Goal: Browse casually

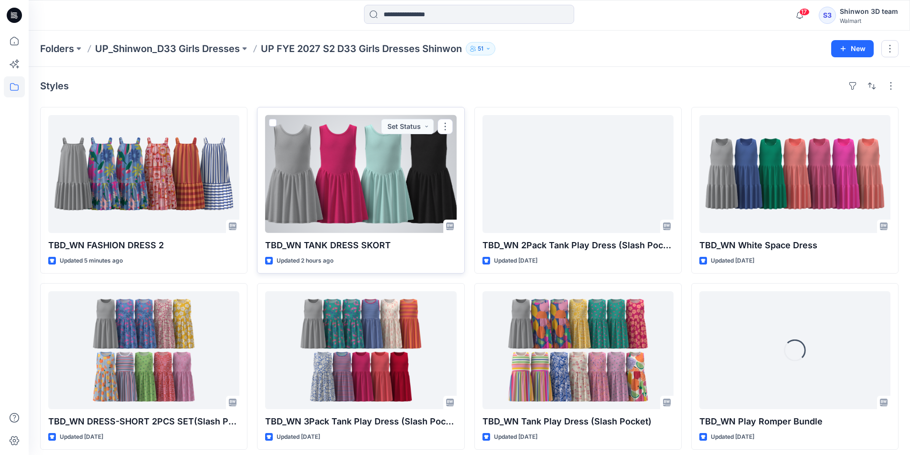
click at [398, 173] on div at bounding box center [360, 174] width 191 height 118
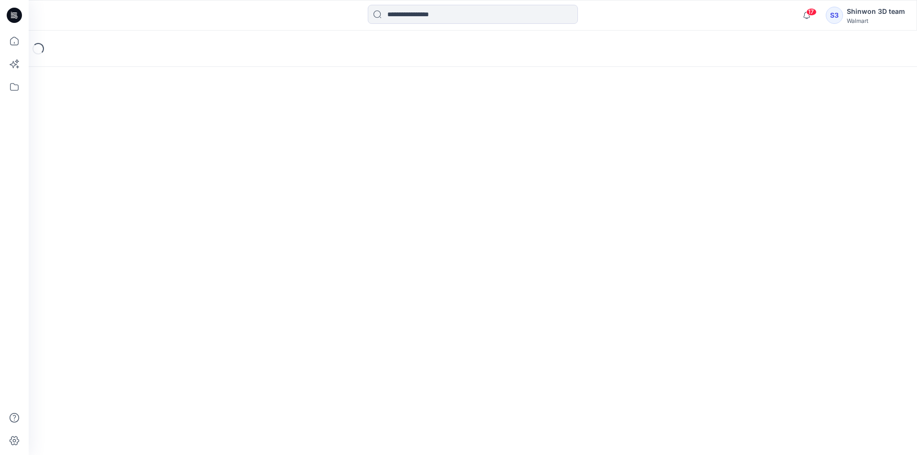
click at [398, 173] on div "Loading..." at bounding box center [473, 243] width 889 height 425
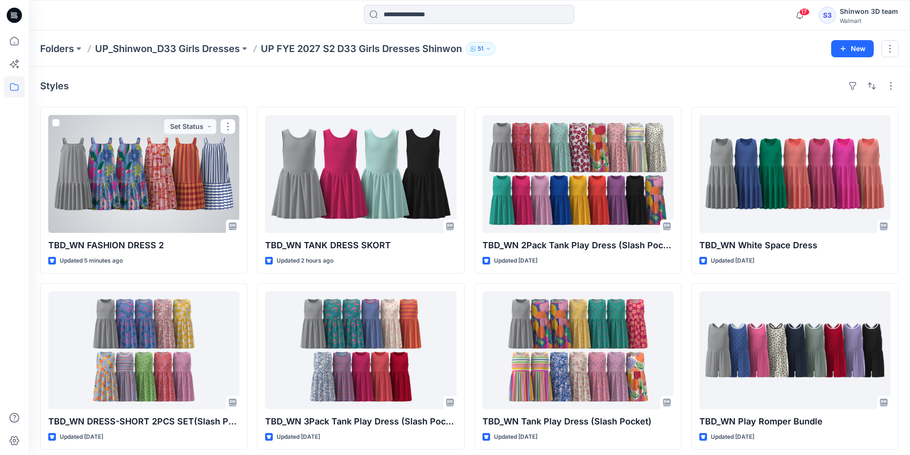
click at [167, 163] on div at bounding box center [143, 174] width 191 height 118
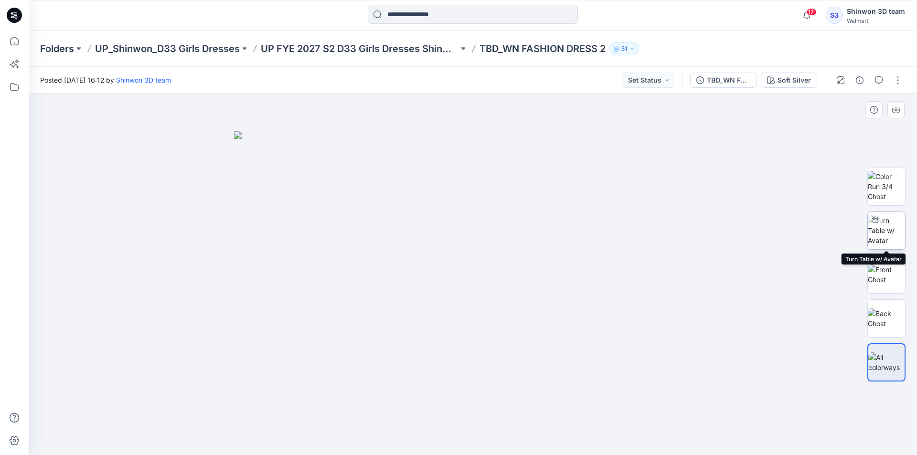
click at [883, 226] on img at bounding box center [886, 230] width 37 height 30
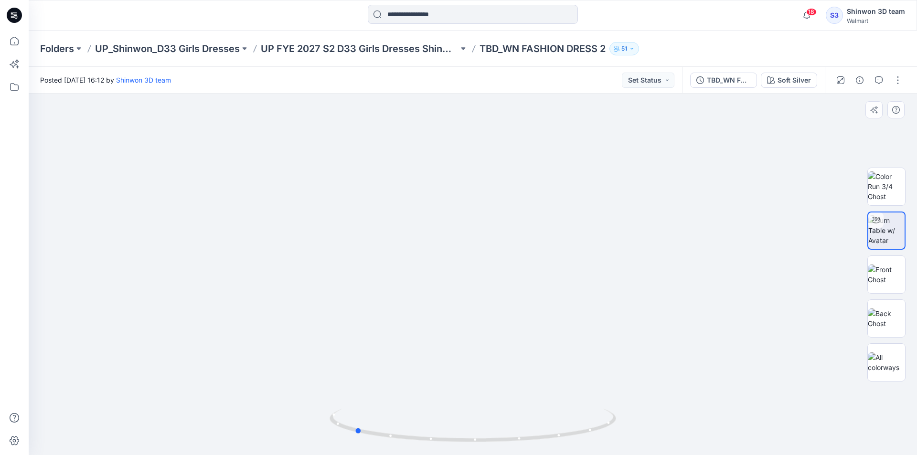
drag, startPoint x: 527, startPoint y: 436, endPoint x: 695, endPoint y: 417, distance: 169.2
click at [695, 417] on div at bounding box center [473, 275] width 889 height 362
